Goal: Navigation & Orientation: Find specific page/section

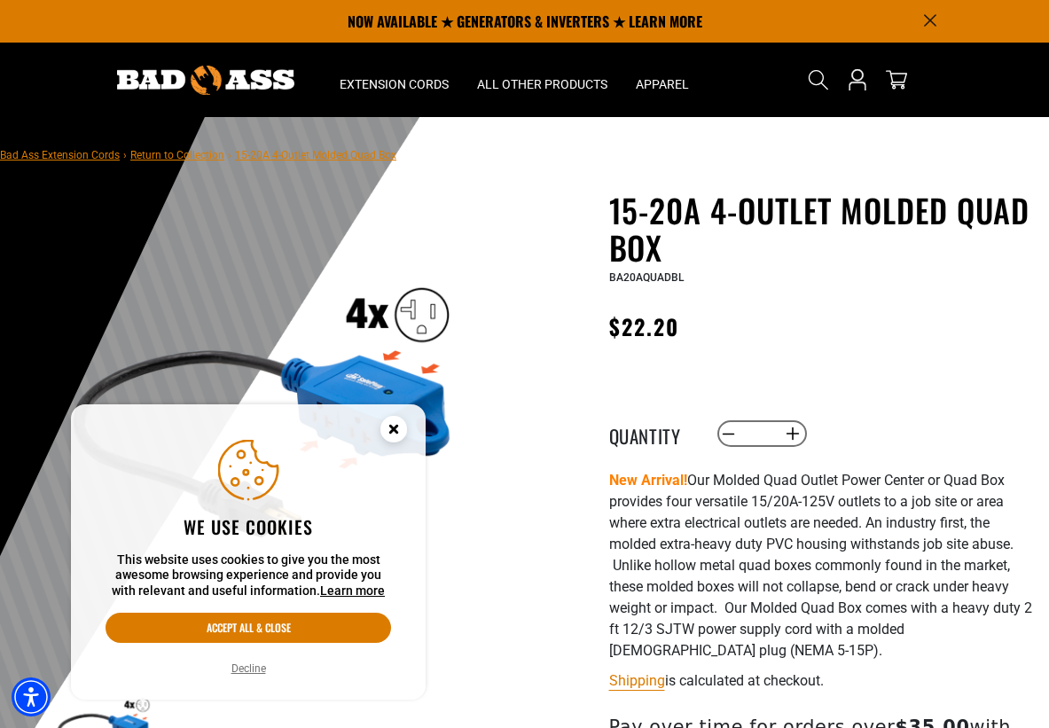
click at [399, 426] on circle "Close this option" at bounding box center [394, 429] width 27 height 27
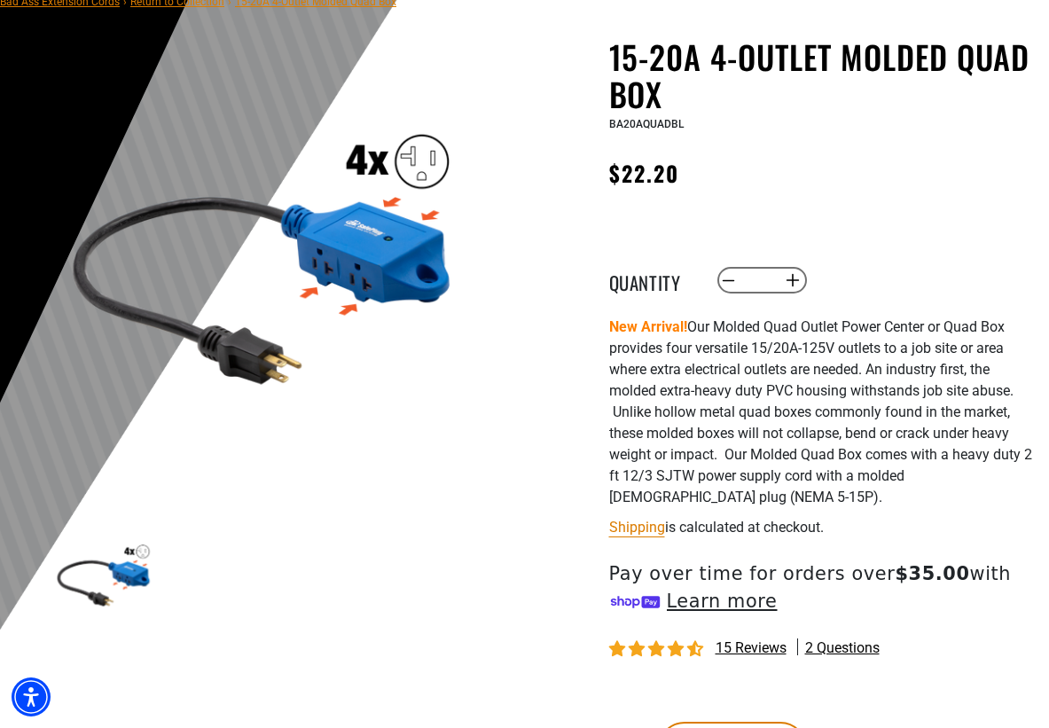
scroll to position [155, 0]
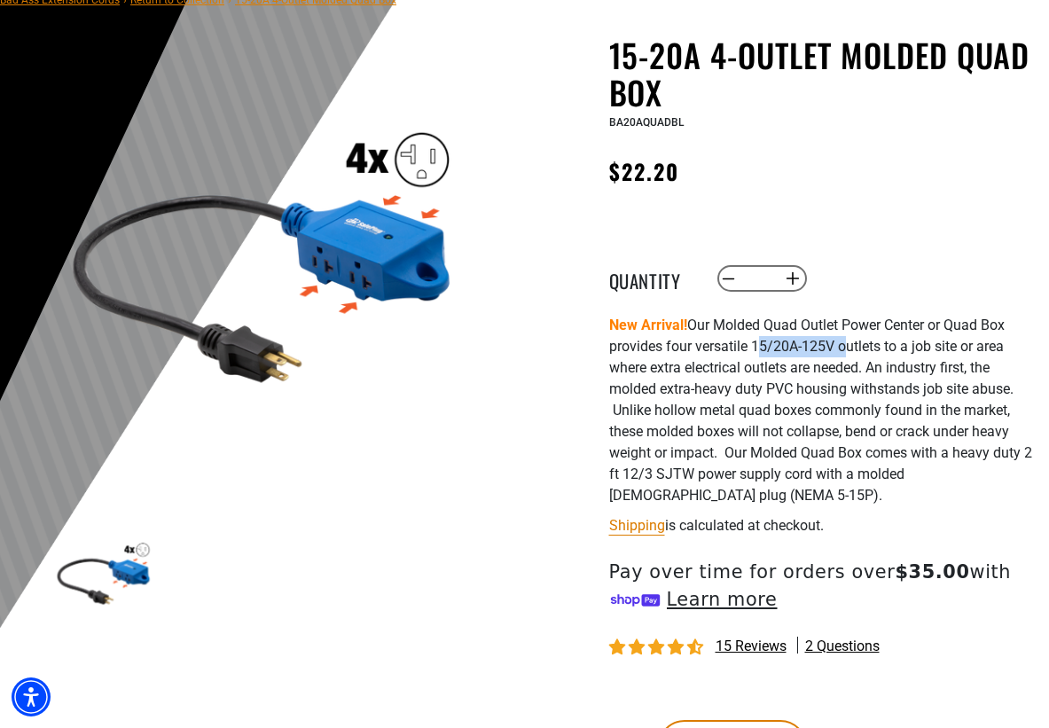
drag, startPoint x: 758, startPoint y: 349, endPoint x: 845, endPoint y: 350, distance: 86.9
click at [845, 350] on p "New Arrival! Our Molded Quad Outlet Power Center or Quad Box provides four vers…" at bounding box center [823, 411] width 428 height 192
click at [839, 351] on p "New Arrival! Our Molded Quad Outlet Power Center or Quad Box provides four vers…" at bounding box center [823, 411] width 428 height 192
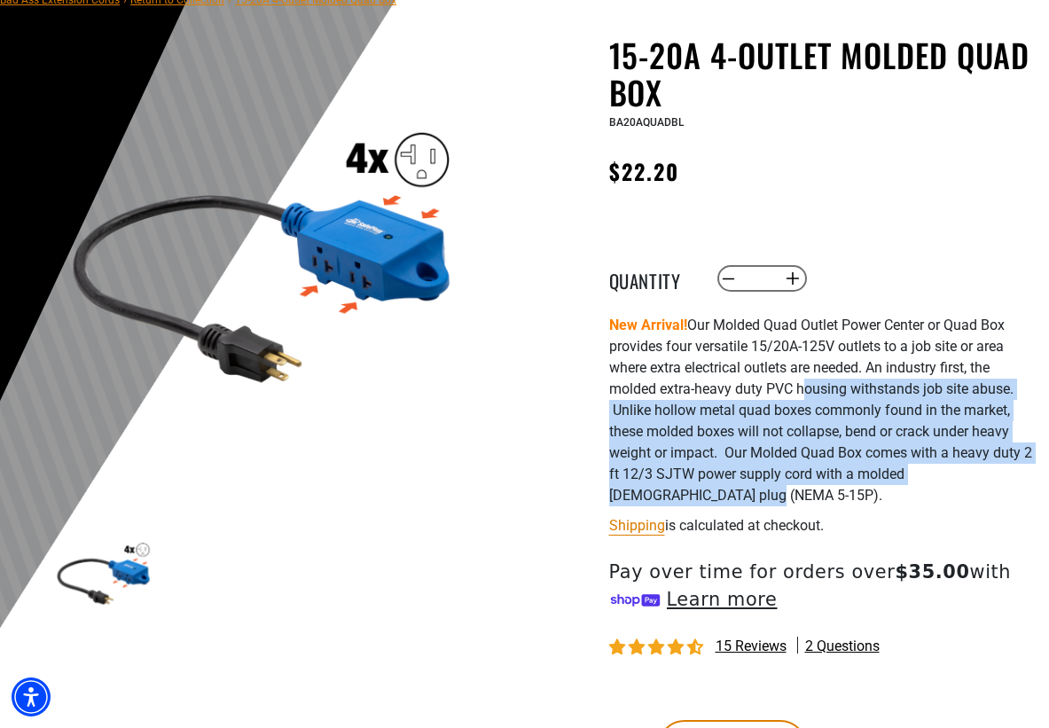
drag, startPoint x: 806, startPoint y: 491, endPoint x: 802, endPoint y: 396, distance: 95.0
click at [802, 396] on p "New Arrival! Our Molded Quad Outlet Power Center or Quad Box provides four vers…" at bounding box center [823, 411] width 428 height 192
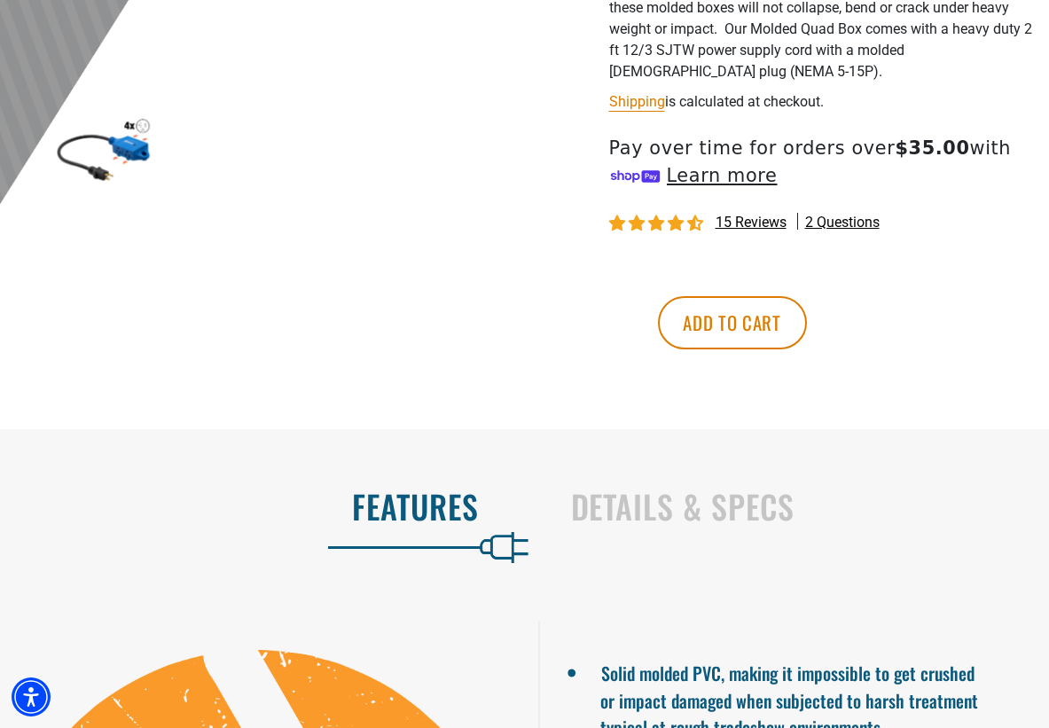
scroll to position [923, 0]
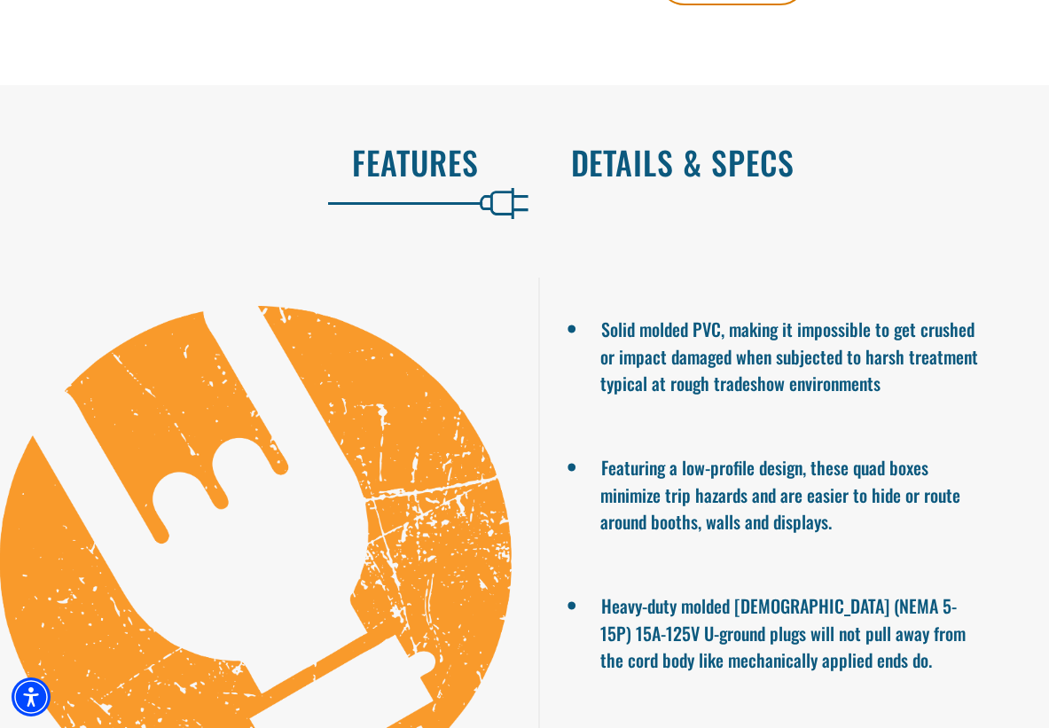
click at [715, 168] on h2 "Details & Specs" at bounding box center [792, 162] width 442 height 37
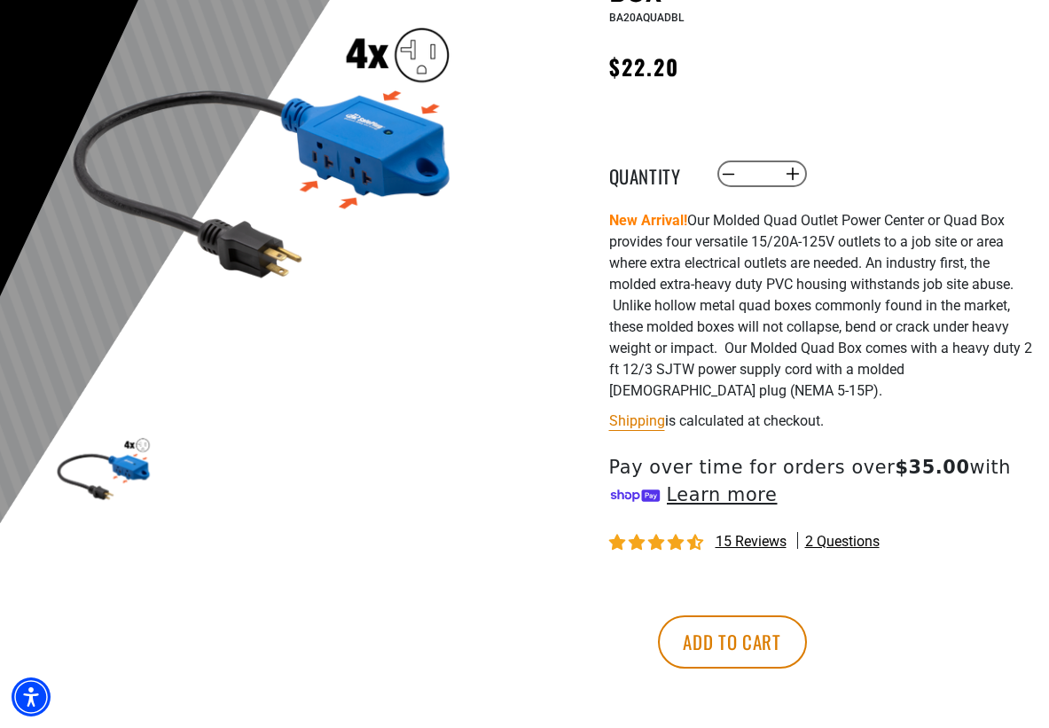
scroll to position [0, 0]
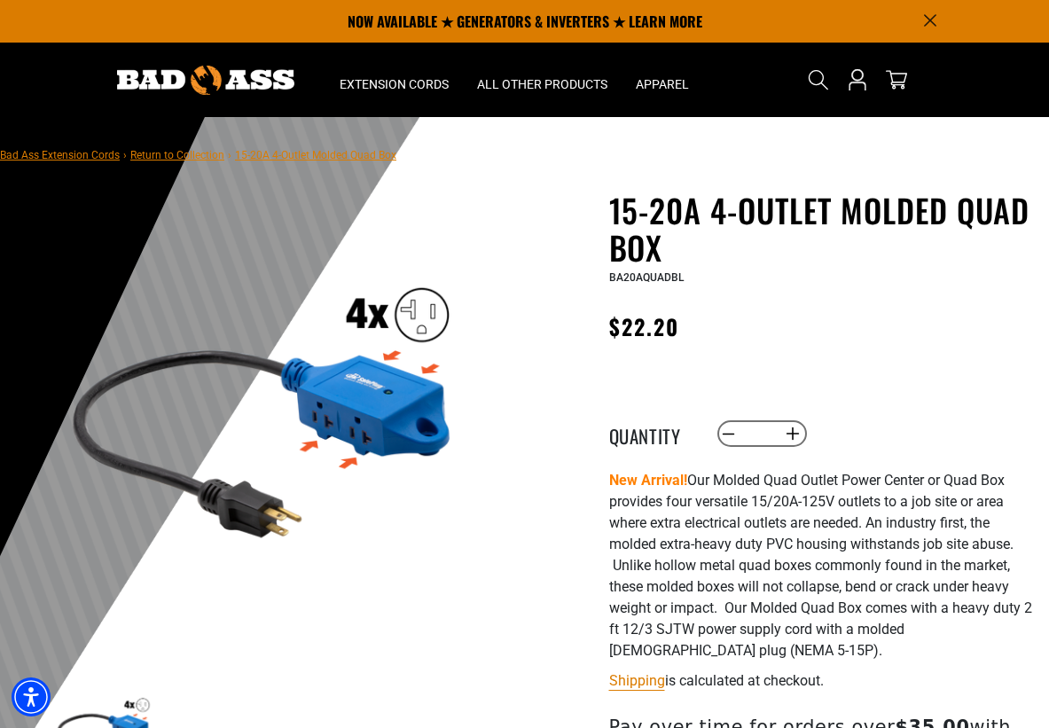
click at [88, 155] on link "Bad Ass Extension Cords" at bounding box center [60, 155] width 120 height 12
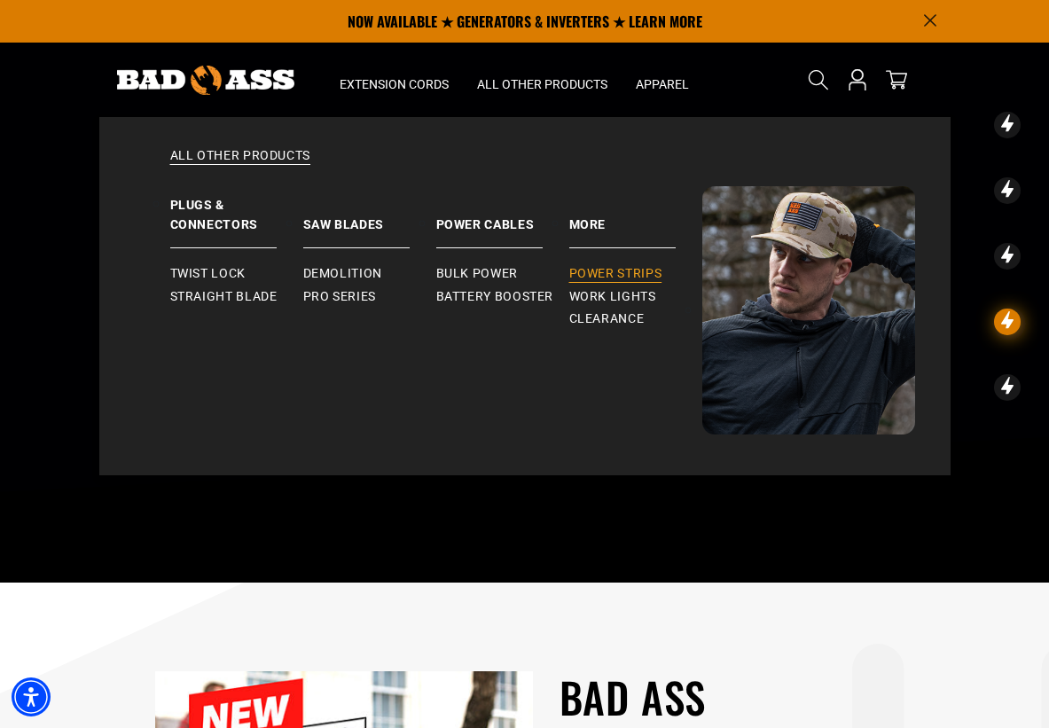
click at [601, 274] on span "Power Strips" at bounding box center [615, 274] width 93 height 16
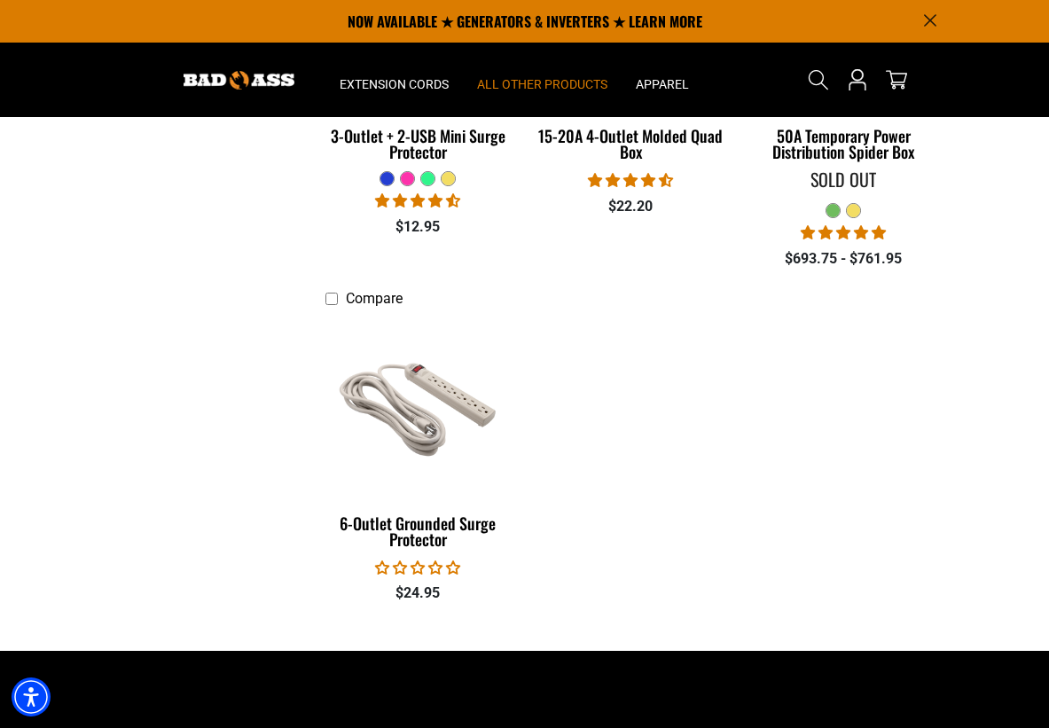
scroll to position [59, 0]
